Goal: Use online tool/utility

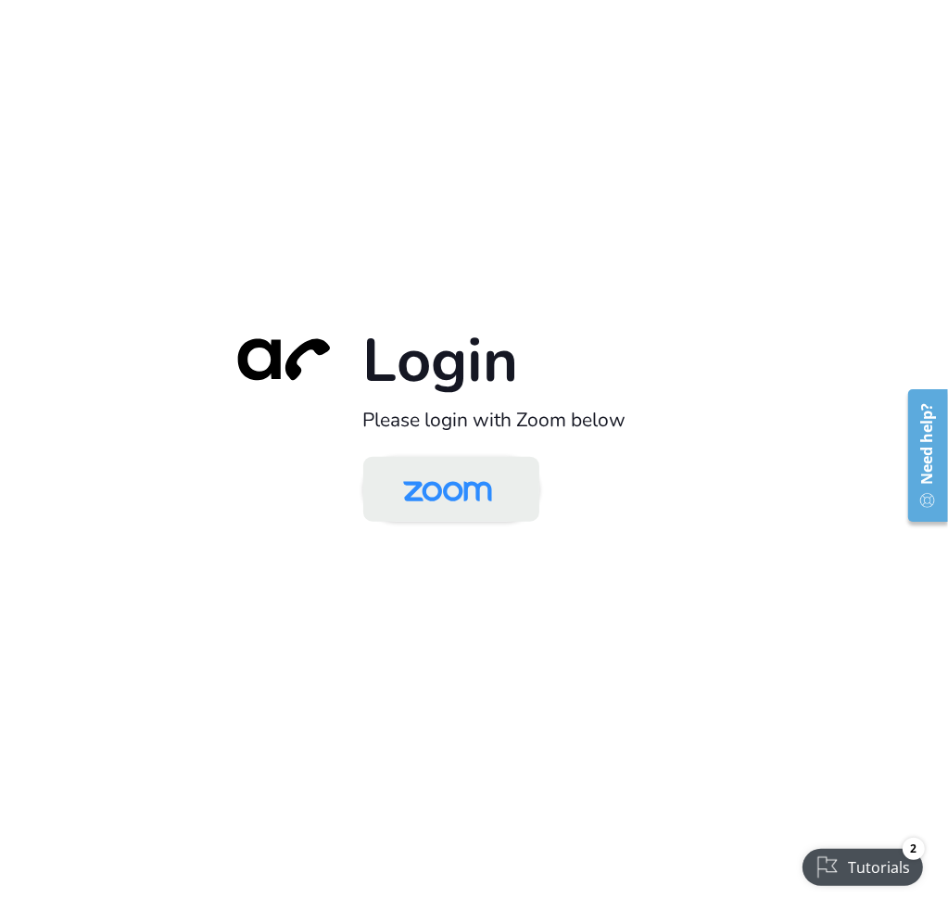
click at [430, 502] on img at bounding box center [448, 491] width 128 height 60
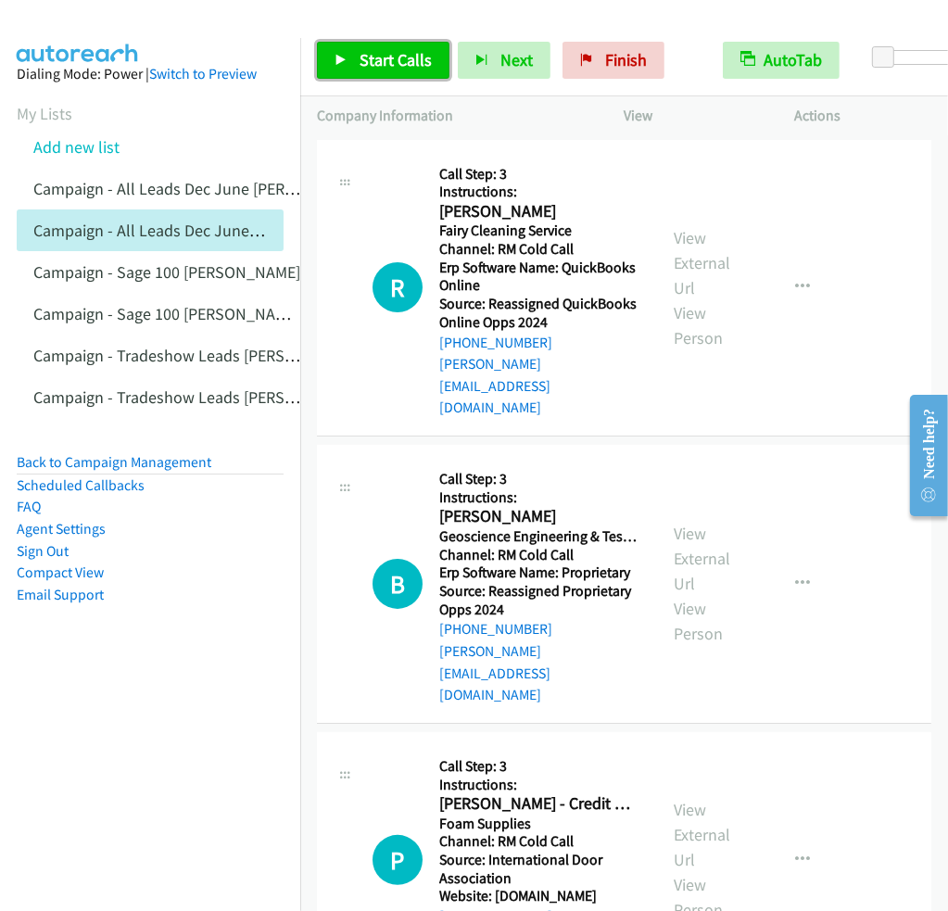
drag, startPoint x: 348, startPoint y: 57, endPoint x: 468, endPoint y: 129, distance: 140.1
click at [349, 57] on link "Start Calls" at bounding box center [383, 60] width 133 height 37
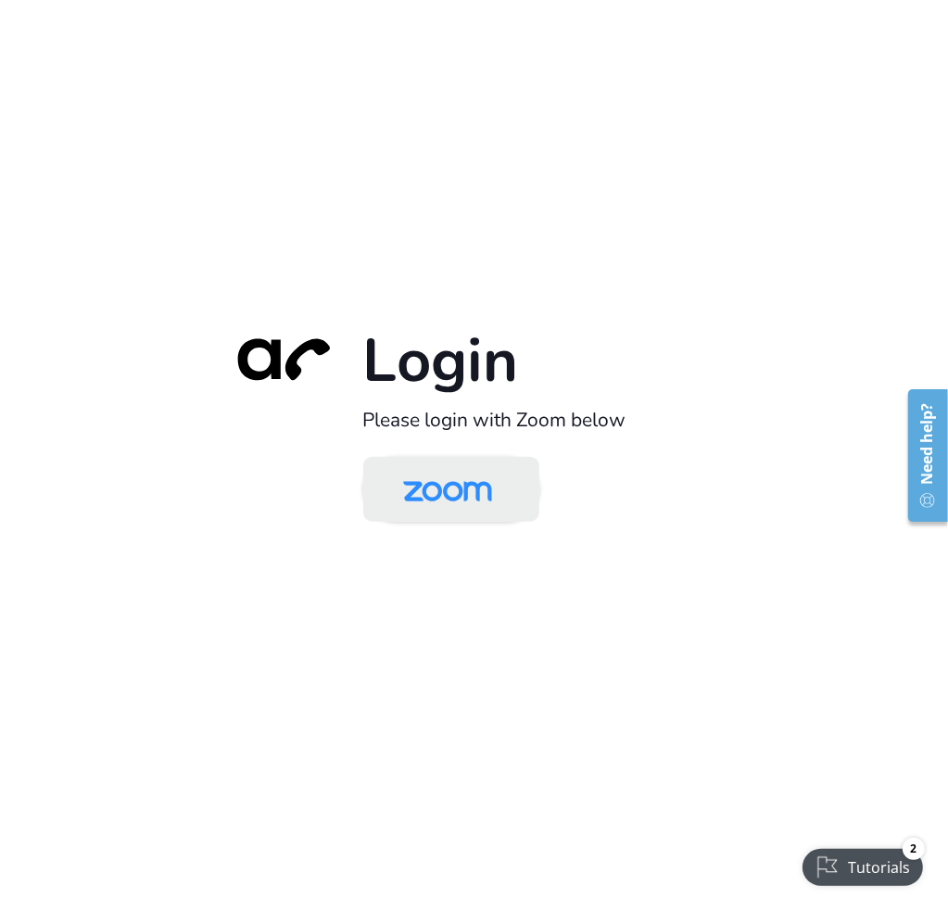
click at [407, 489] on img at bounding box center [448, 491] width 128 height 60
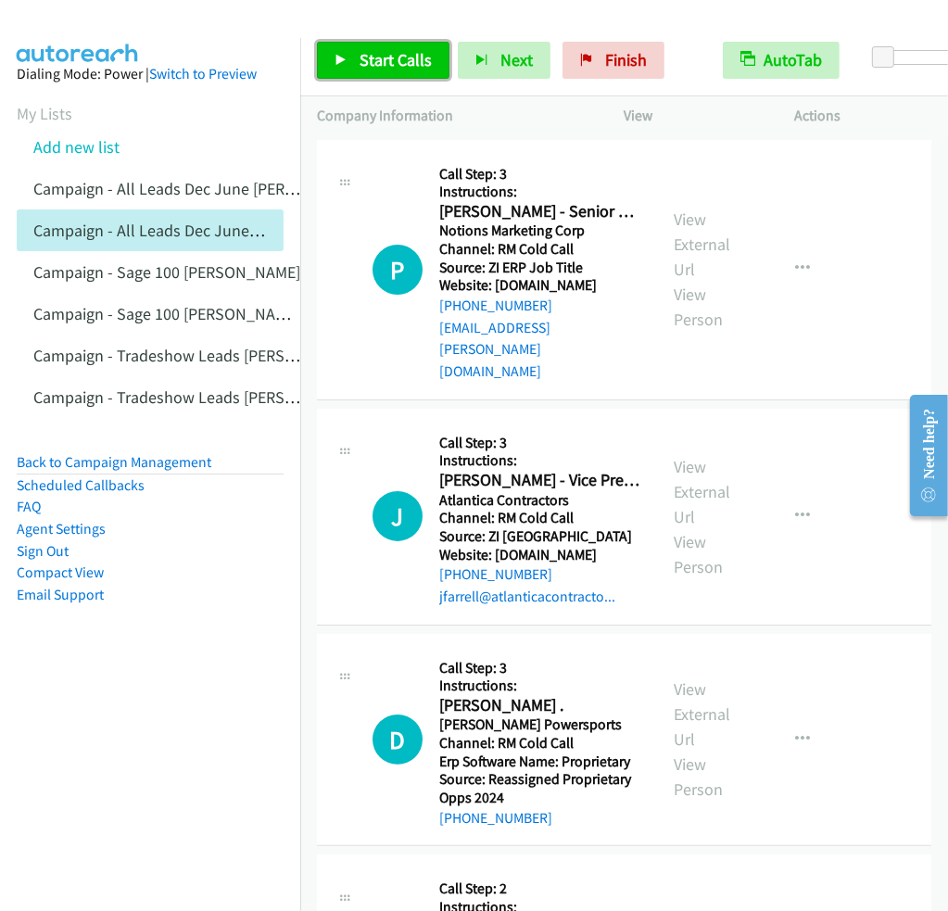
drag, startPoint x: 349, startPoint y: 57, endPoint x: 304, endPoint y: 15, distance: 61.6
click at [349, 57] on link "Start Calls" at bounding box center [383, 60] width 133 height 37
